Goal: Task Accomplishment & Management: Manage account settings

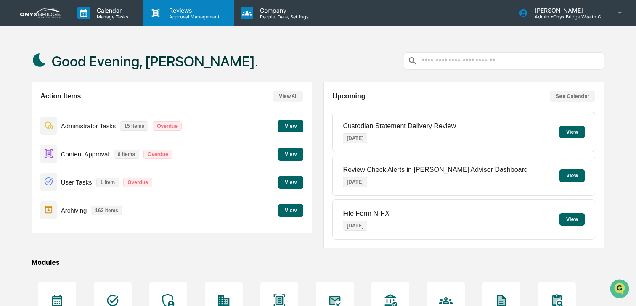
click at [181, 15] on p "Approval Management" at bounding box center [192, 17] width 61 height 6
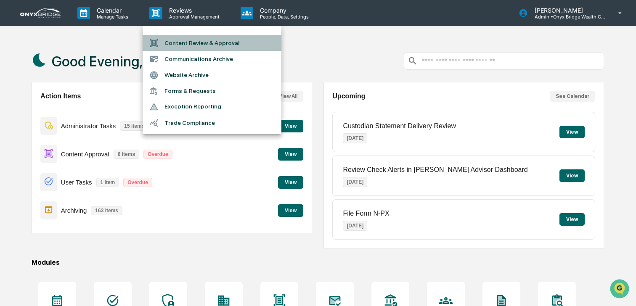
click at [183, 41] on li "Content Review & Approval" at bounding box center [212, 43] width 139 height 16
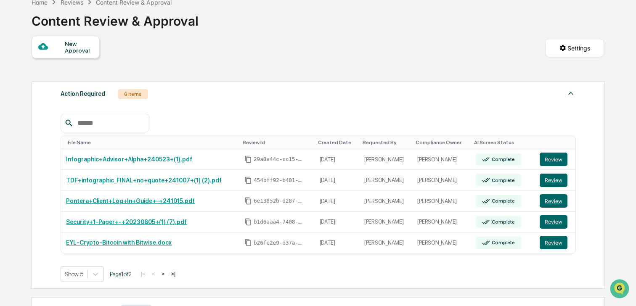
scroll to position [48, 0]
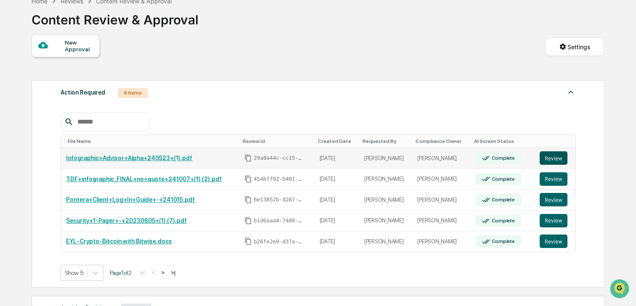
click at [545, 159] on button "Review" at bounding box center [554, 157] width 28 height 13
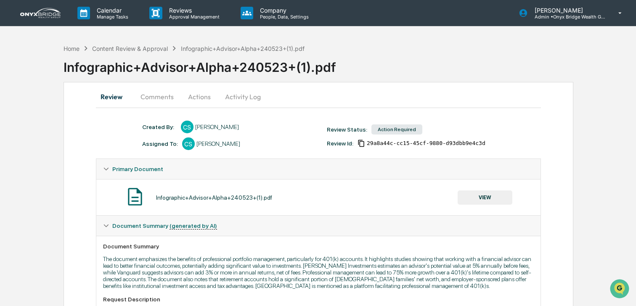
click at [197, 98] on button "Actions" at bounding box center [200, 97] width 38 height 20
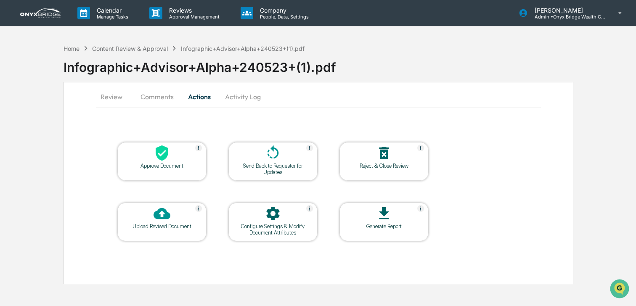
click at [117, 98] on button "Review" at bounding box center [115, 97] width 38 height 20
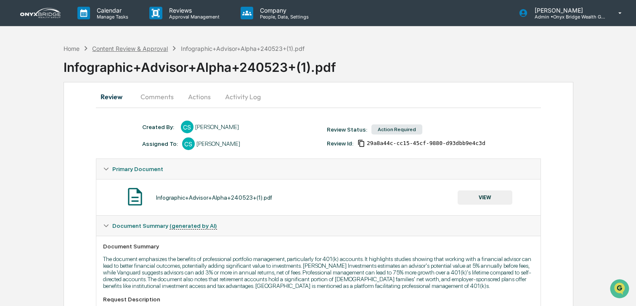
click at [120, 48] on div "Content Review & Approval" at bounding box center [130, 48] width 76 height 7
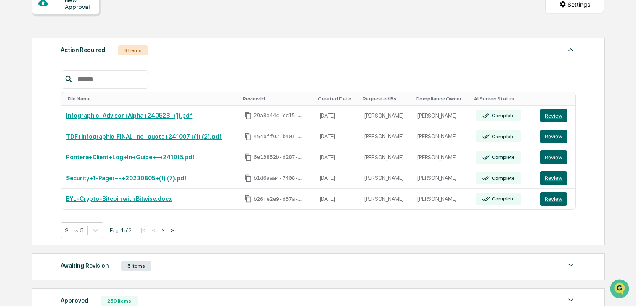
scroll to position [91, 0]
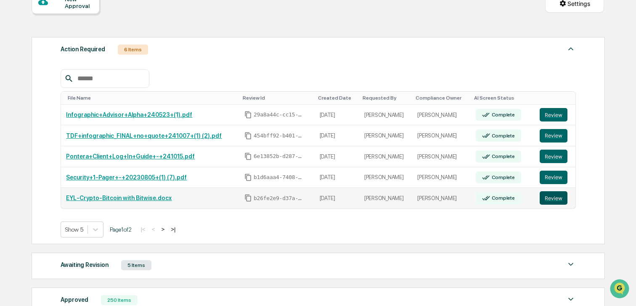
click at [554, 199] on button "Review" at bounding box center [554, 197] width 28 height 13
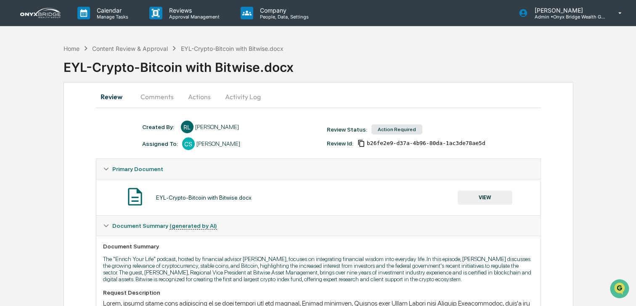
click at [165, 92] on button "Comments" at bounding box center [157, 97] width 47 height 20
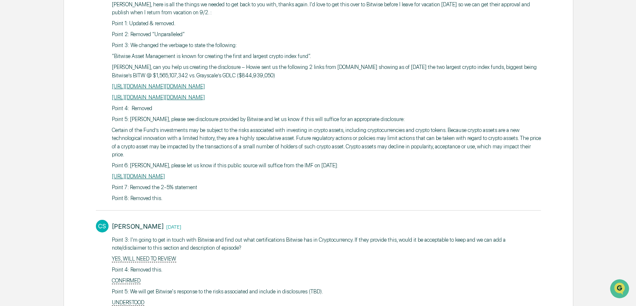
scroll to position [197, 0]
click at [111, 45] on div "[PERSON_NAME] [DATE] [PERSON_NAME], here is all the things we needed to get bac…" at bounding box center [318, 93] width 445 height 225
drag, startPoint x: 112, startPoint y: 45, endPoint x: 418, endPoint y: 99, distance: 310.7
click at [418, 99] on div "Cindy, here is all the things we needed to get back to you with, thanks again. …" at bounding box center [326, 102] width 429 height 202
copy div "Point 3: We changed the verbiage to state the following: “Bitwise Asset Managem…"
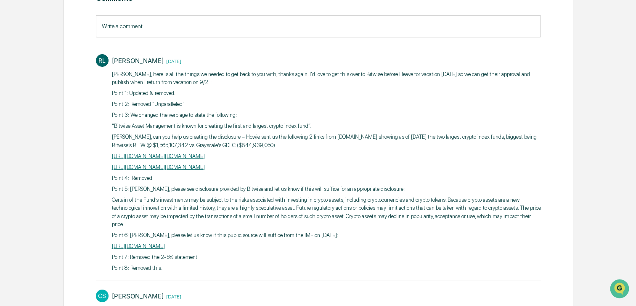
scroll to position [121, 0]
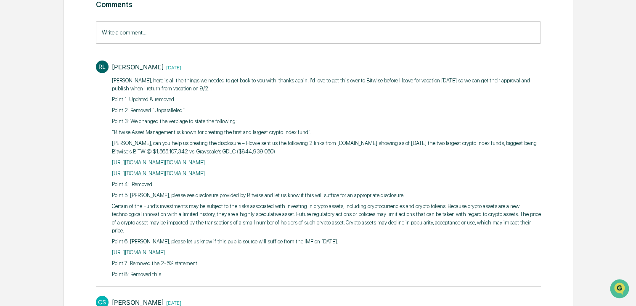
click at [361, 35] on input "Write a comment..." at bounding box center [318, 32] width 445 height 22
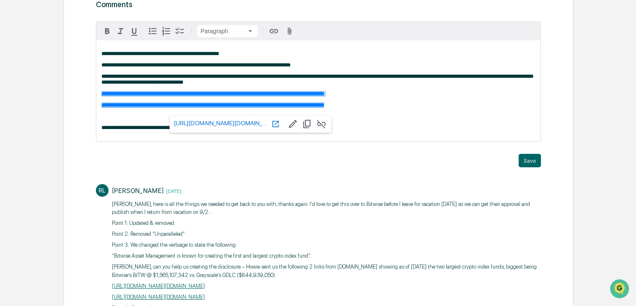
drag, startPoint x: 404, startPoint y: 106, endPoint x: 136, endPoint y: 91, distance: 268.5
click at [136, 91] on div "**********" at bounding box center [318, 90] width 444 height 101
copy div "**********"
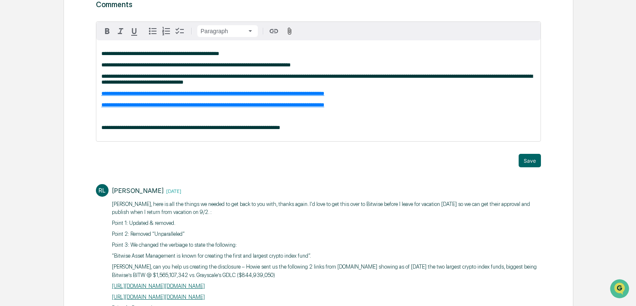
click at [369, 131] on p "**********" at bounding box center [318, 128] width 434 height 6
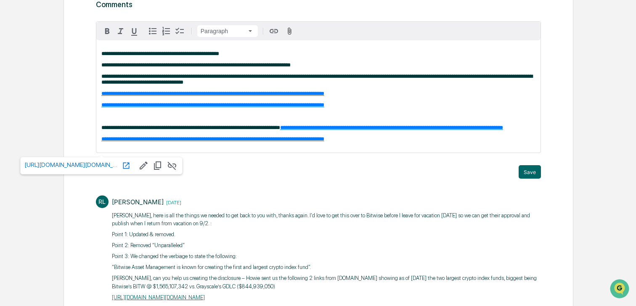
click at [324, 142] on span "**********" at bounding box center [212, 138] width 223 height 5
click at [357, 142] on div "**********" at bounding box center [318, 96] width 444 height 112
click at [315, 131] on p "**********" at bounding box center [318, 128] width 434 height 6
click at [99, 150] on div "**********" at bounding box center [318, 96] width 444 height 112
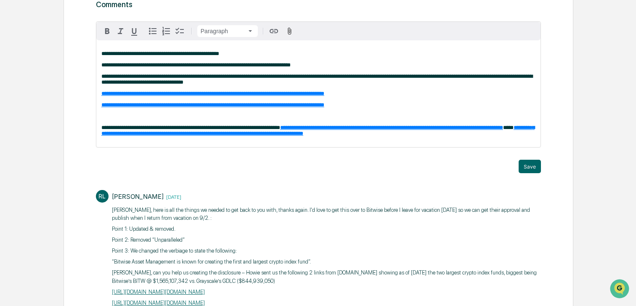
click at [234, 137] on p "**********" at bounding box center [318, 131] width 434 height 12
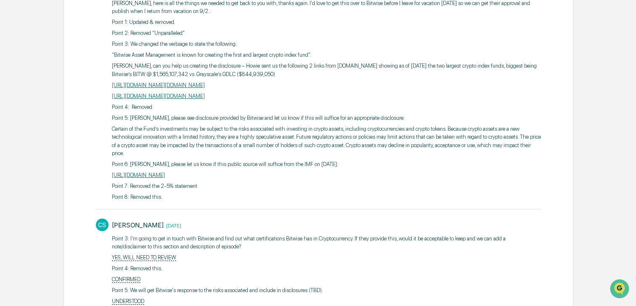
scroll to position [352, 0]
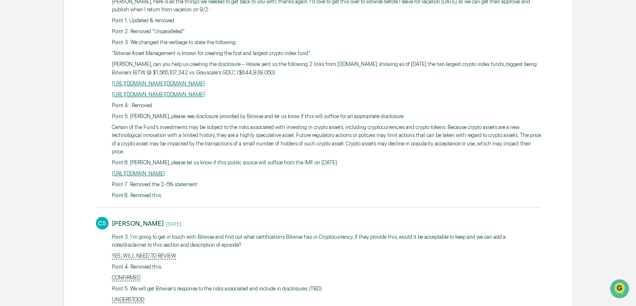
click at [112, 121] on p "Point 5: Cindy, please see disclosure provided by Bitwise and let us know if th…" at bounding box center [326, 116] width 429 height 8
drag, startPoint x: 112, startPoint y: 125, endPoint x: 131, endPoint y: 128, distance: 19.7
click at [131, 121] on p "Point 5: Cindy, please see disclosure provided by Bitwise and let us know if th…" at bounding box center [326, 116] width 429 height 8
copy p "Point 5:"
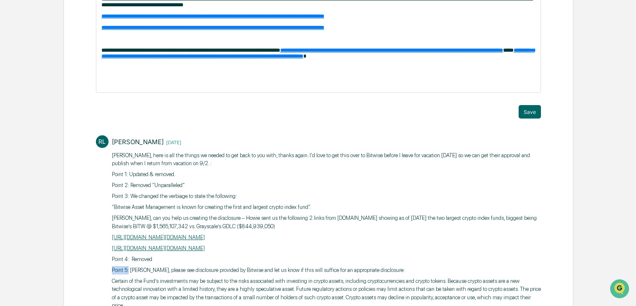
scroll to position [157, 0]
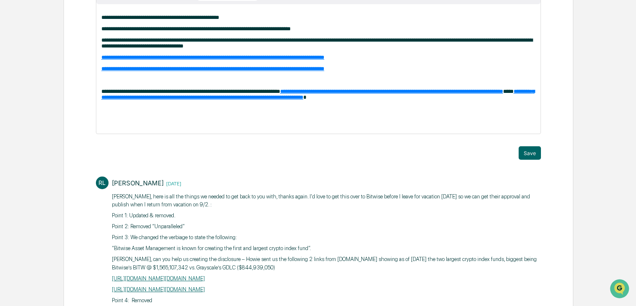
click at [174, 123] on p at bounding box center [318, 120] width 434 height 6
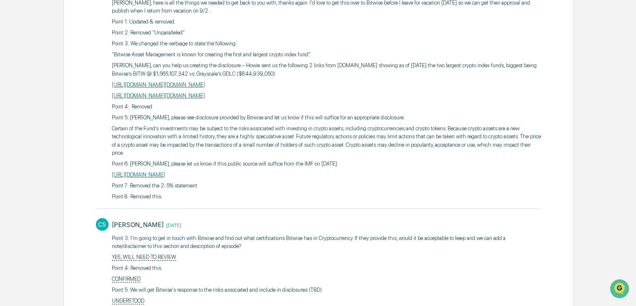
scroll to position [363, 0]
drag, startPoint x: 113, startPoint y: 176, endPoint x: 130, endPoint y: 177, distance: 17.7
click at [130, 167] on p "Point 6: Cindy, please let us know if this public source will suffice from the …" at bounding box center [326, 163] width 429 height 8
copy p "Point 6:"
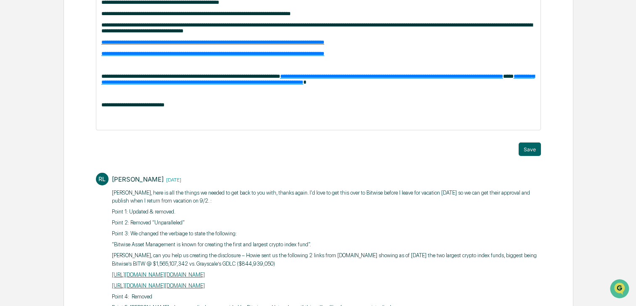
scroll to position [164, 0]
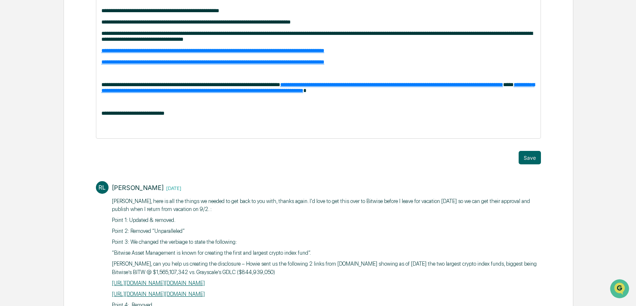
click at [181, 128] on p at bounding box center [318, 125] width 434 height 6
click at [534, 165] on button "Save" at bounding box center [530, 157] width 22 height 13
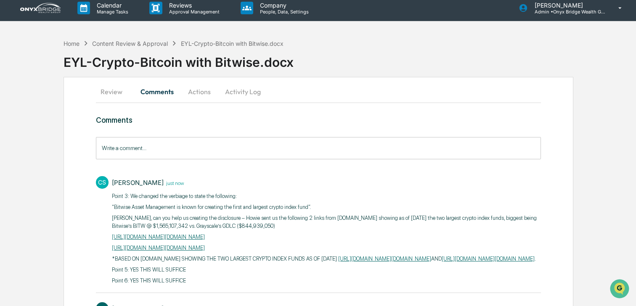
scroll to position [0, 0]
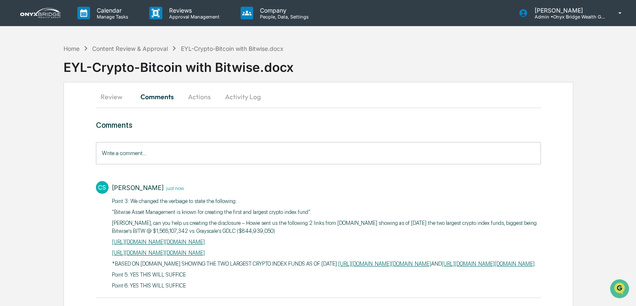
click at [198, 99] on button "Actions" at bounding box center [200, 97] width 38 height 20
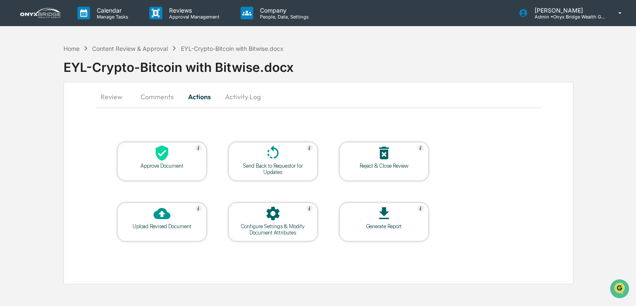
click at [173, 152] on div at bounding box center [162, 154] width 84 height 18
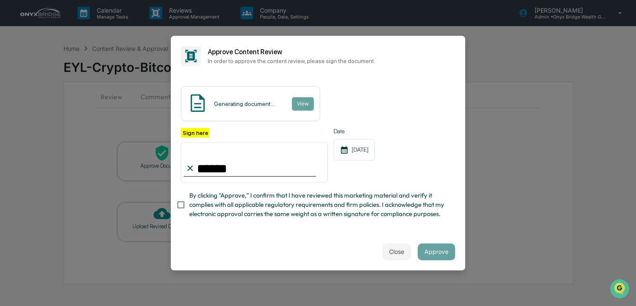
type input "**********"
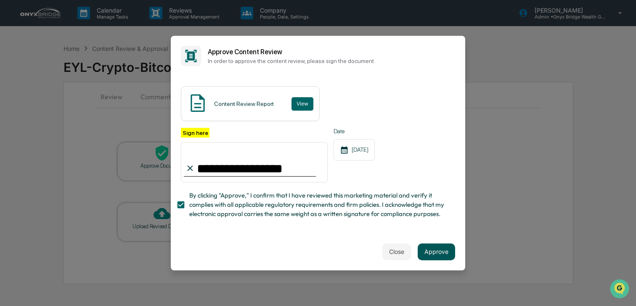
click at [428, 250] on button "Approve" at bounding box center [436, 252] width 37 height 17
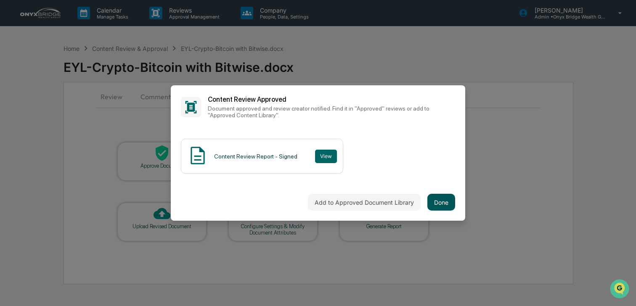
click at [443, 199] on button "Done" at bounding box center [442, 202] width 28 height 17
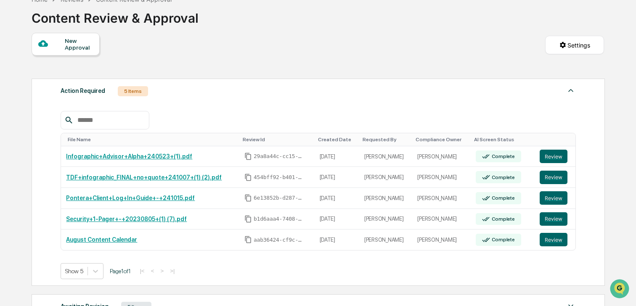
scroll to position [61, 0]
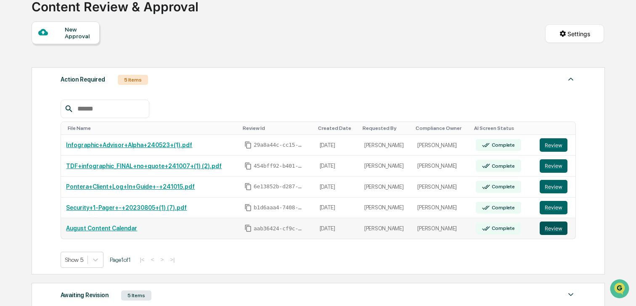
click at [542, 226] on button "Review" at bounding box center [554, 228] width 28 height 13
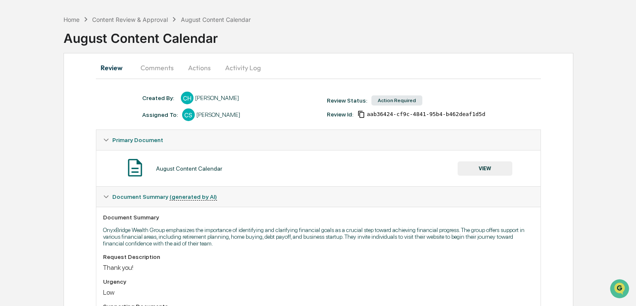
scroll to position [4, 0]
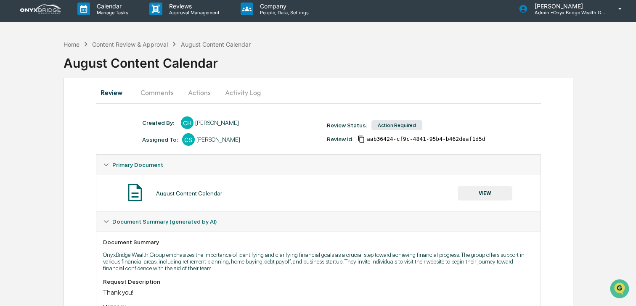
click at [485, 191] on button "VIEW" at bounding box center [485, 193] width 55 height 14
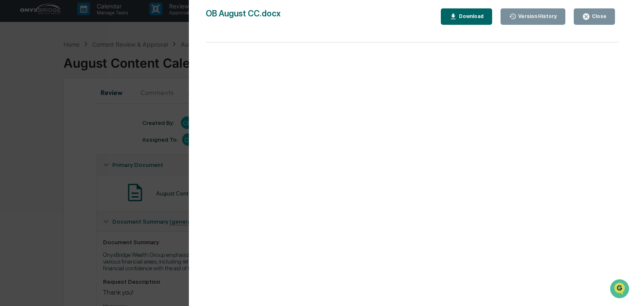
click at [591, 23] on button "Close" at bounding box center [594, 16] width 41 height 16
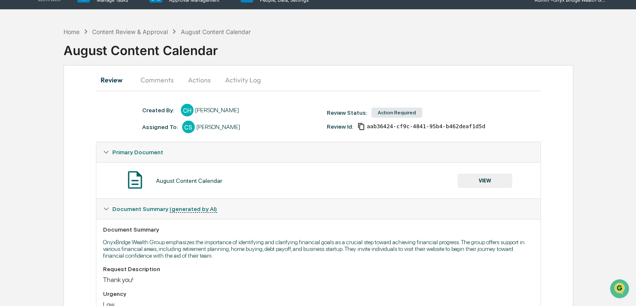
scroll to position [0, 0]
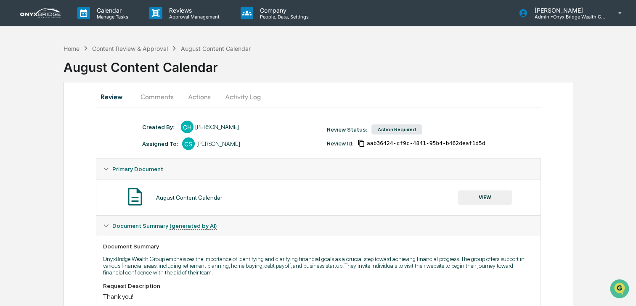
click at [203, 97] on button "Actions" at bounding box center [200, 97] width 38 height 20
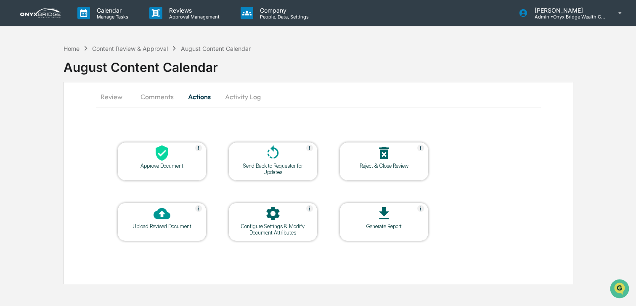
click at [181, 163] on div "Approve Document" at bounding box center [162, 166] width 76 height 6
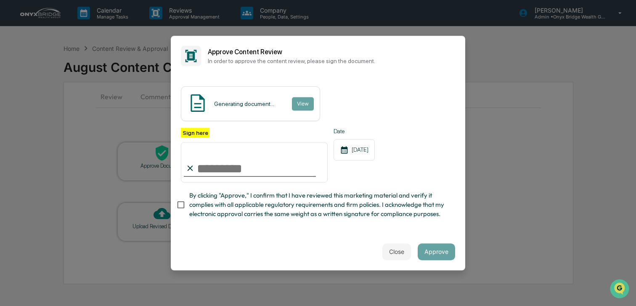
click at [254, 178] on input "Sign here" at bounding box center [254, 162] width 147 height 40
type input "**********"
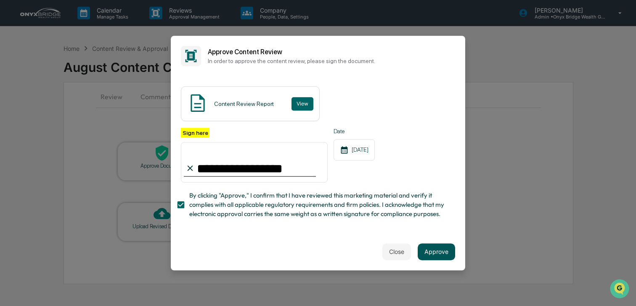
click at [441, 248] on button "Approve" at bounding box center [436, 252] width 37 height 17
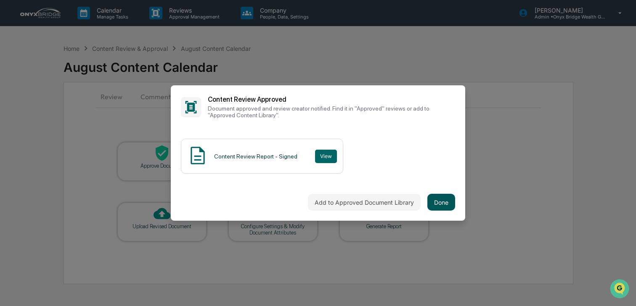
click at [449, 205] on button "Done" at bounding box center [442, 202] width 28 height 17
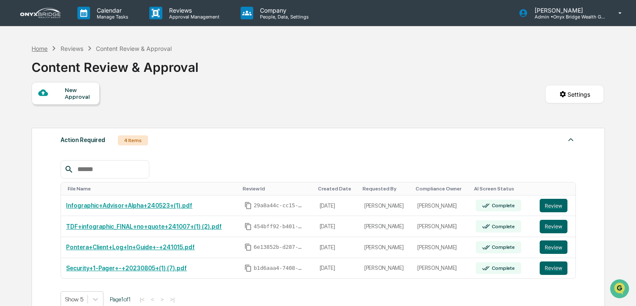
click at [42, 48] on div "Home" at bounding box center [40, 48] width 16 height 7
